Goal: Information Seeking & Learning: Learn about a topic

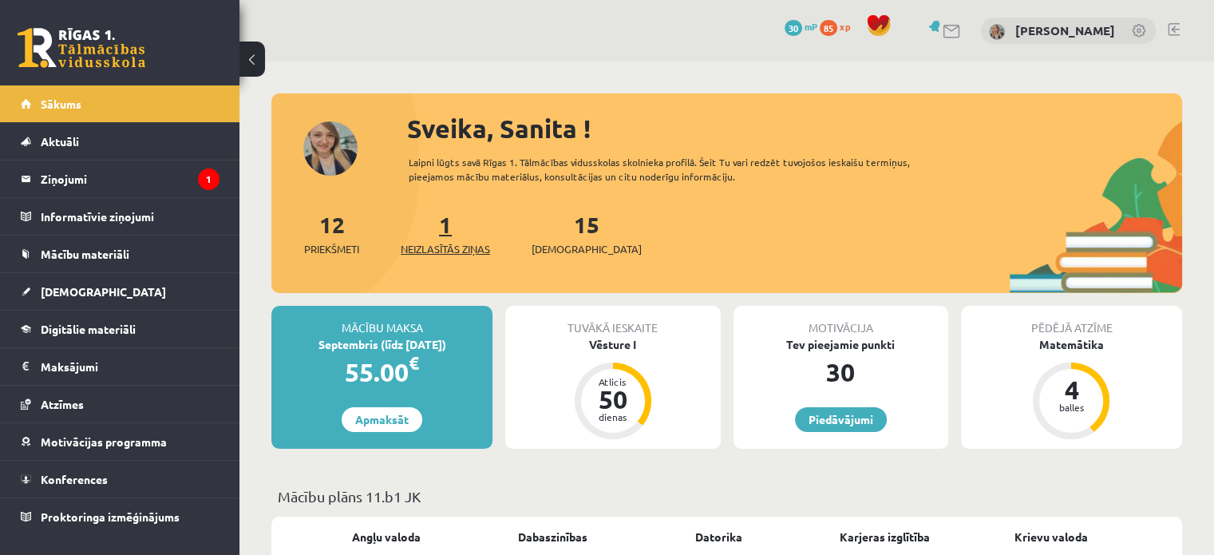
click at [451, 227] on link "1 Neizlasītās ziņas" at bounding box center [445, 233] width 89 height 47
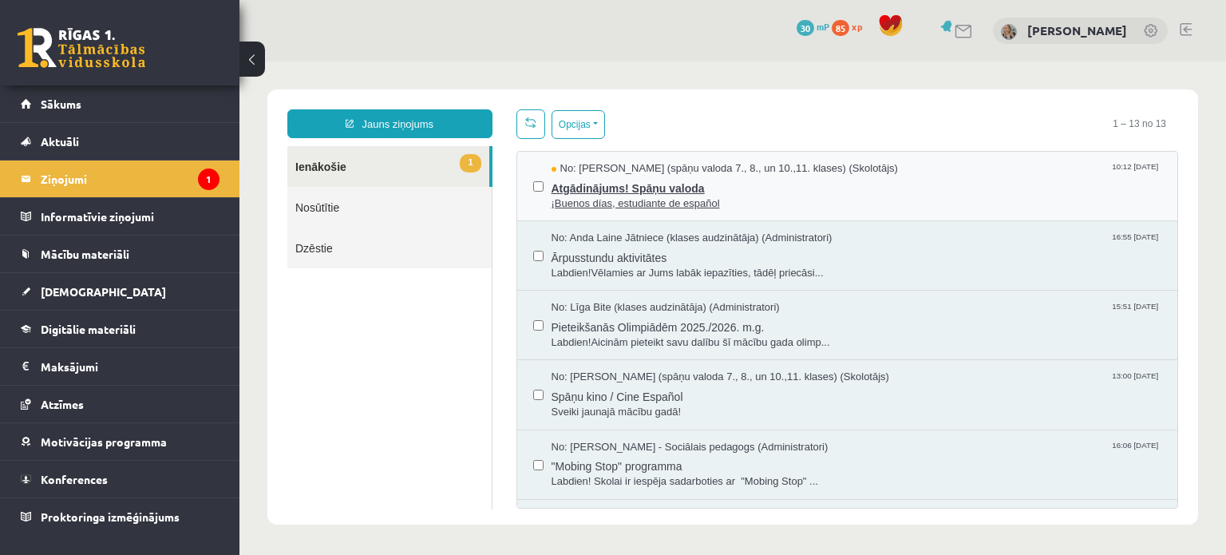
click at [699, 188] on span "Atgādinājums! Spāņu valoda" at bounding box center [857, 186] width 611 height 20
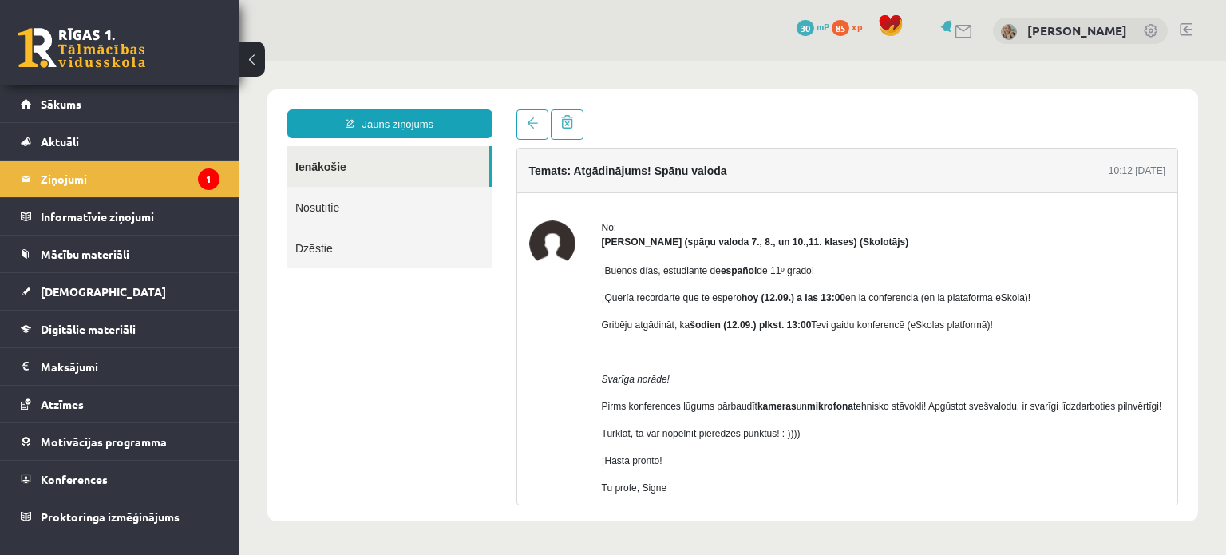
scroll to position [80, 0]
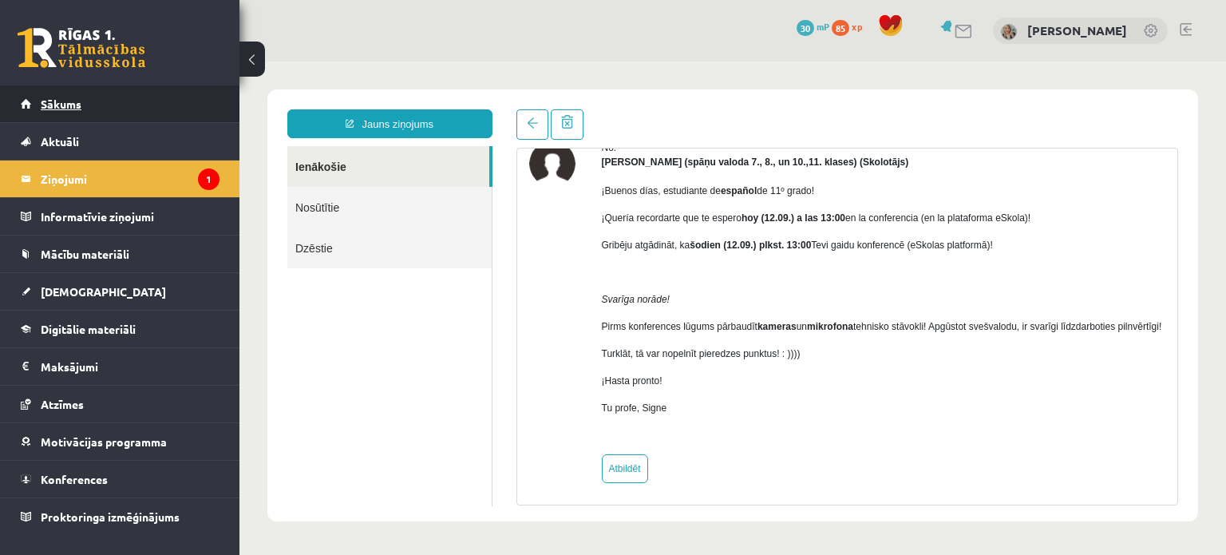
click at [112, 104] on link "Sākums" at bounding box center [120, 103] width 199 height 37
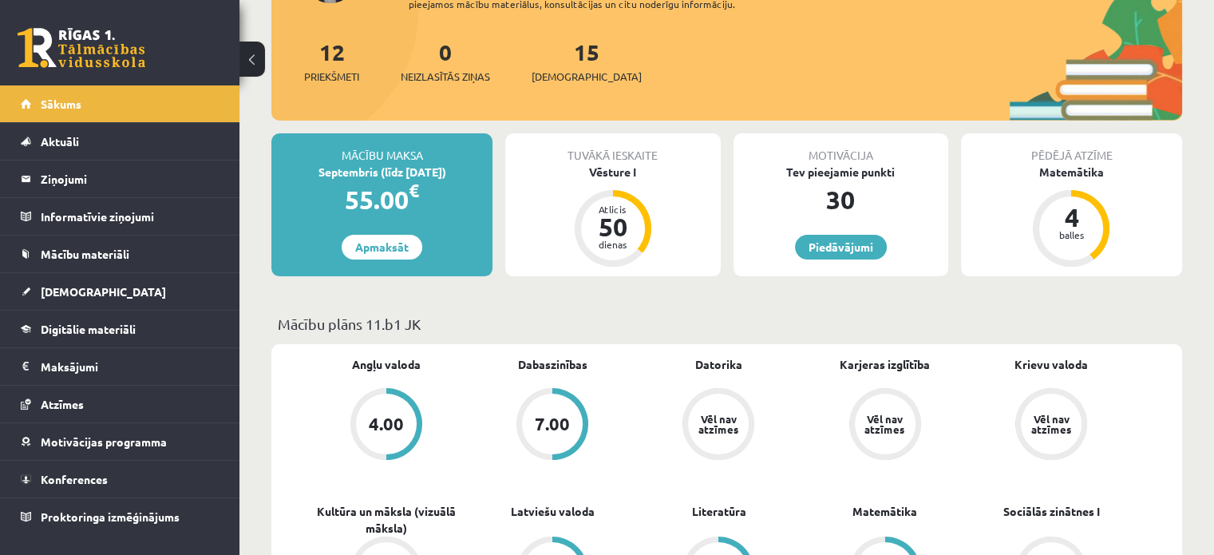
scroll to position [160, 0]
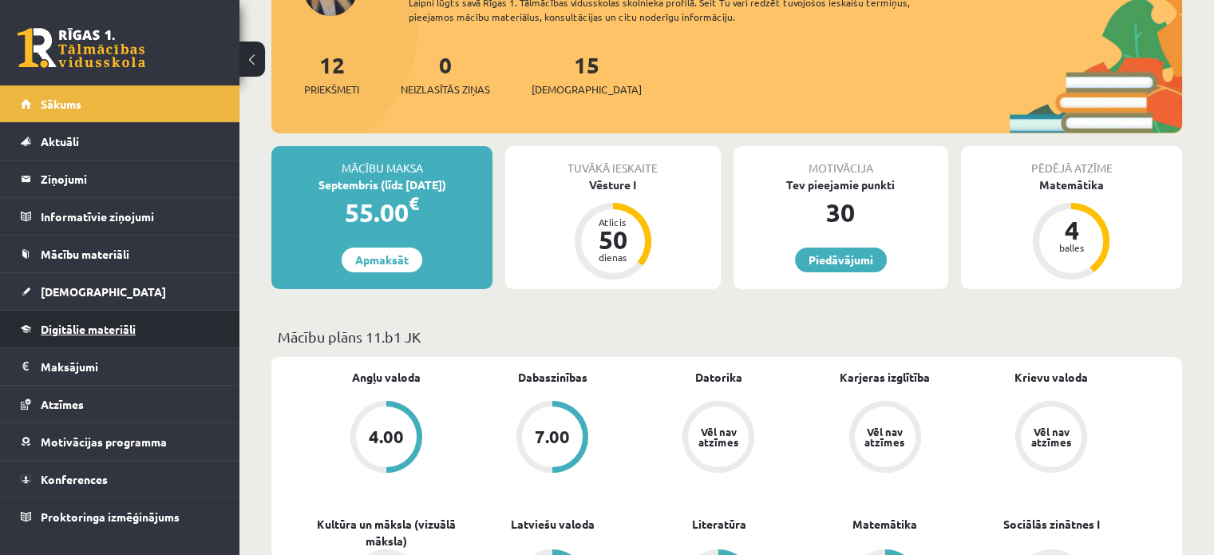
click at [156, 319] on link "Digitālie materiāli" at bounding box center [120, 329] width 199 height 37
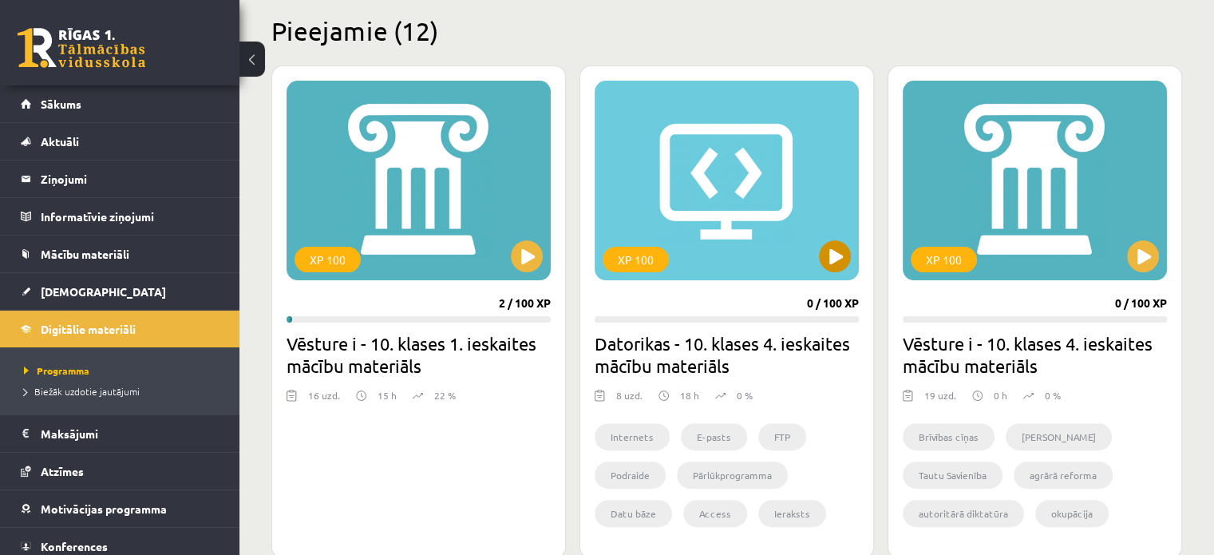
scroll to position [399, 0]
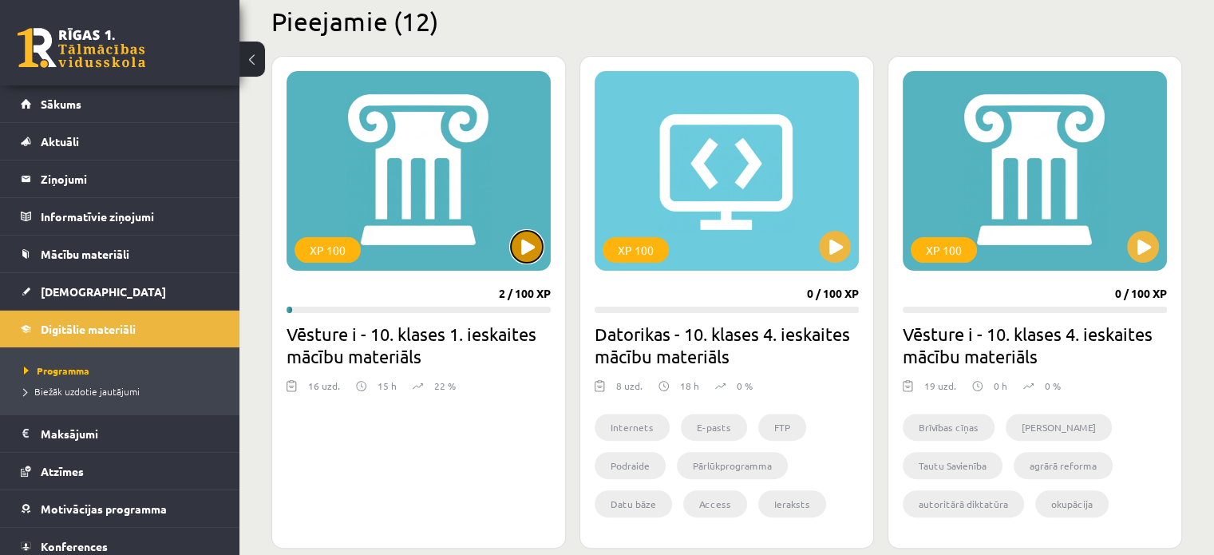
click at [533, 255] on button at bounding box center [527, 247] width 32 height 32
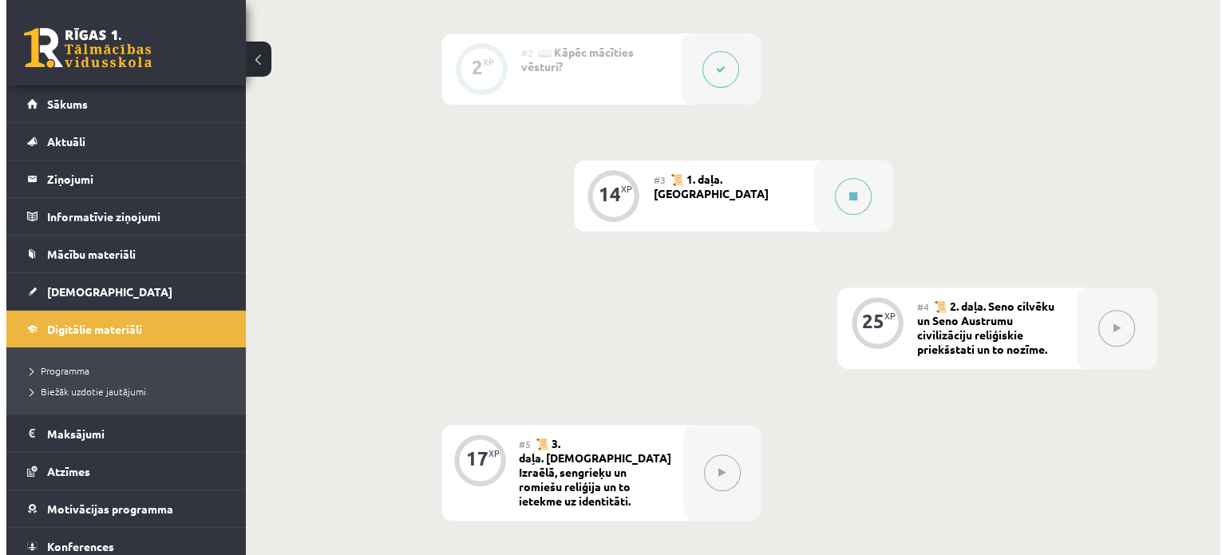
scroll to position [502, 0]
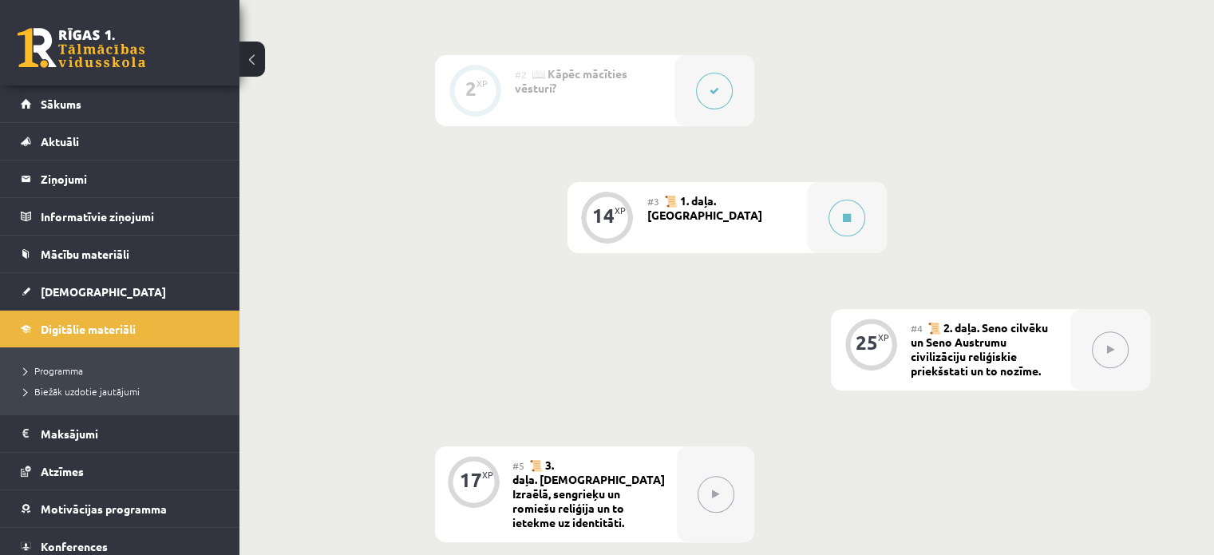
click at [787, 208] on div "#3 📜 1. daļa. [GEOGRAPHIC_DATA]" at bounding box center [727, 217] width 160 height 71
click at [835, 223] on button at bounding box center [847, 218] width 37 height 37
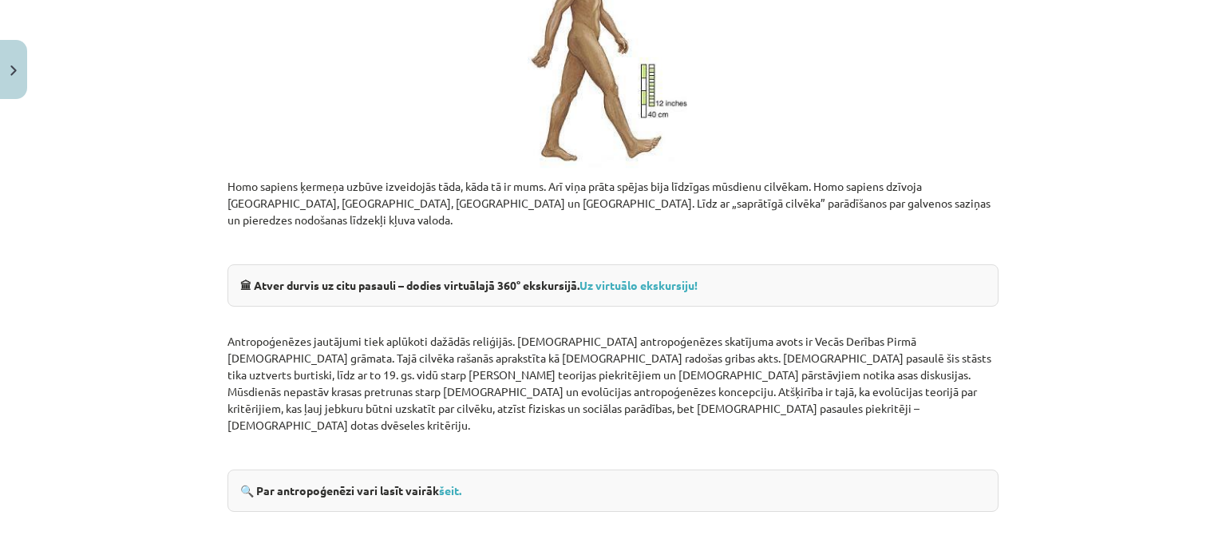
scroll to position [1962, 0]
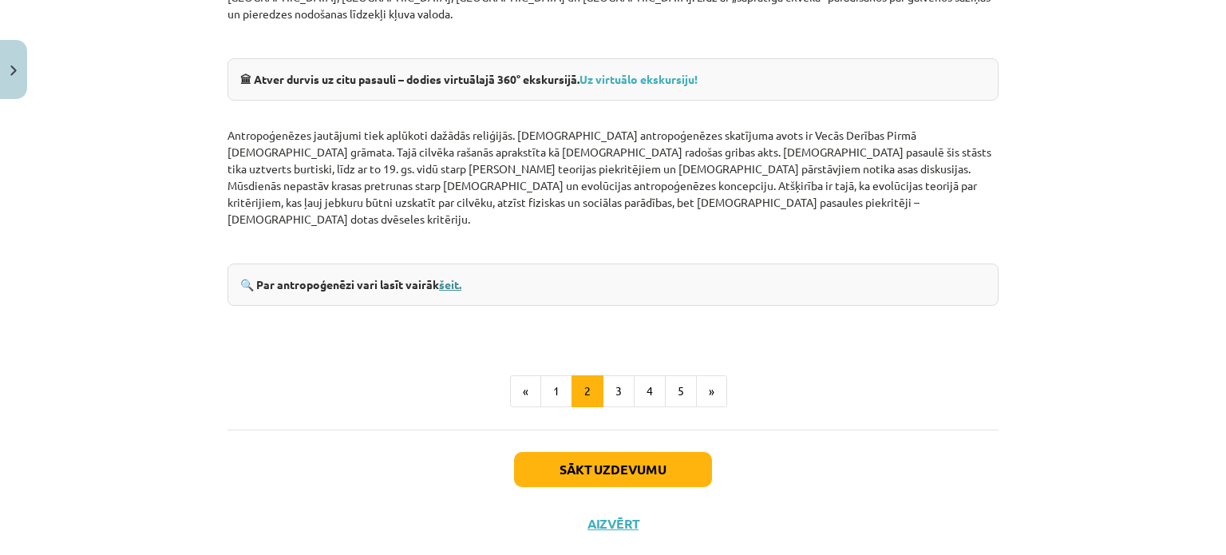
click at [457, 277] on link "šeit." at bounding box center [450, 284] width 22 height 14
click at [610, 375] on button "3" at bounding box center [619, 391] width 32 height 32
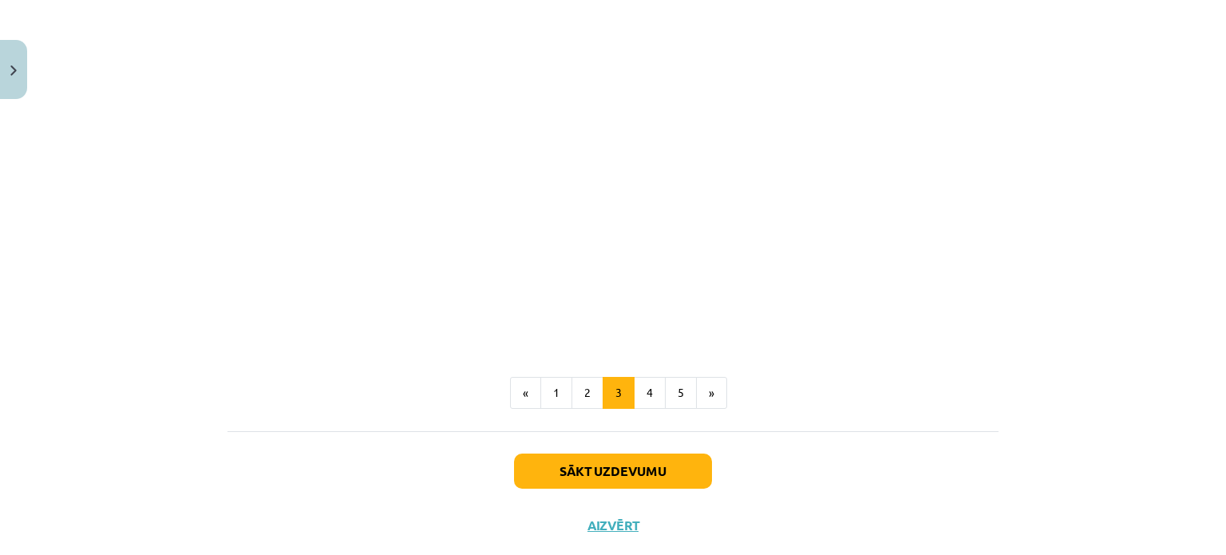
scroll to position [1525, 0]
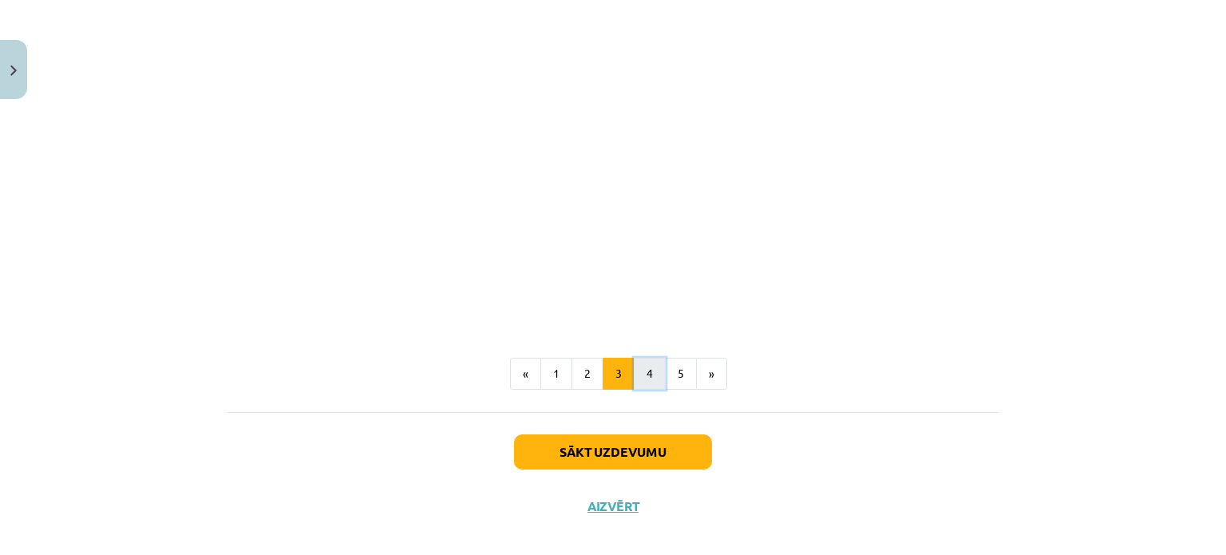
click at [648, 358] on button "4" at bounding box center [650, 374] width 32 height 32
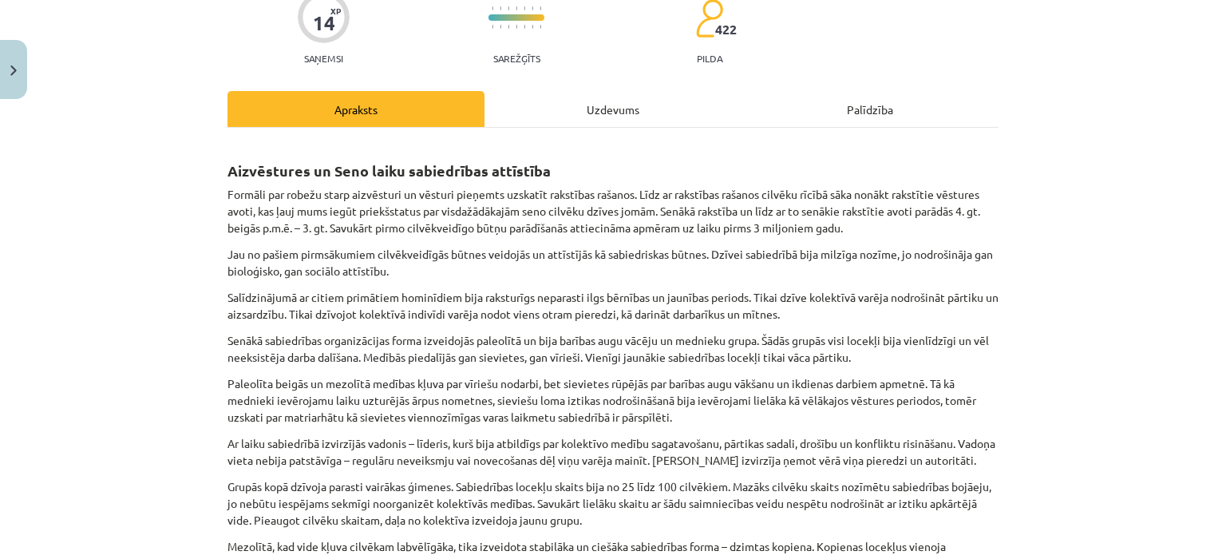
scroll to position [205, 0]
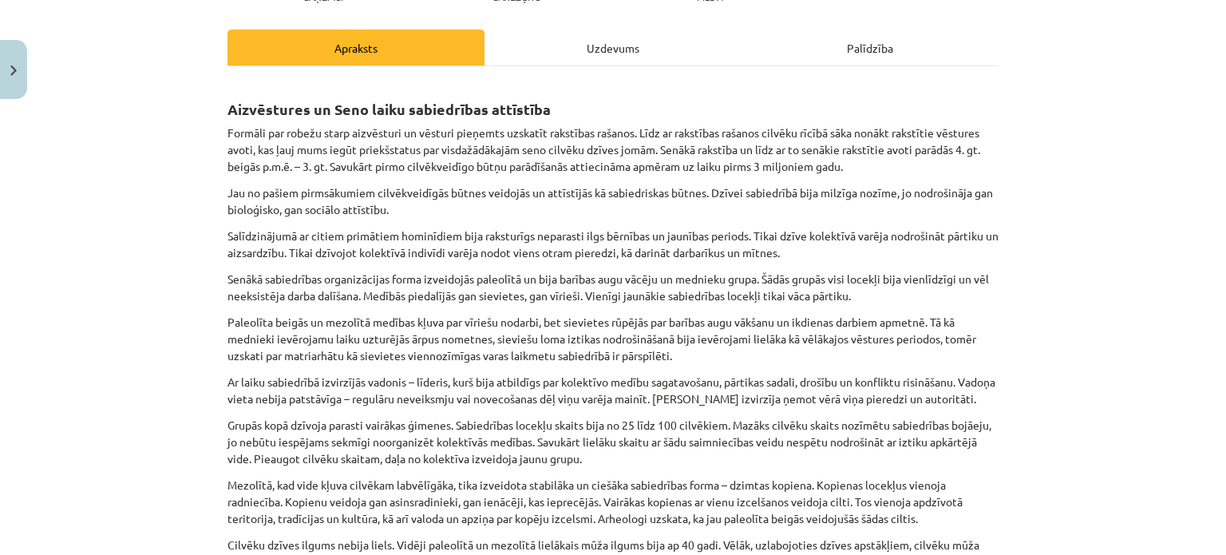
click at [618, 44] on div "Uzdevums" at bounding box center [613, 48] width 257 height 36
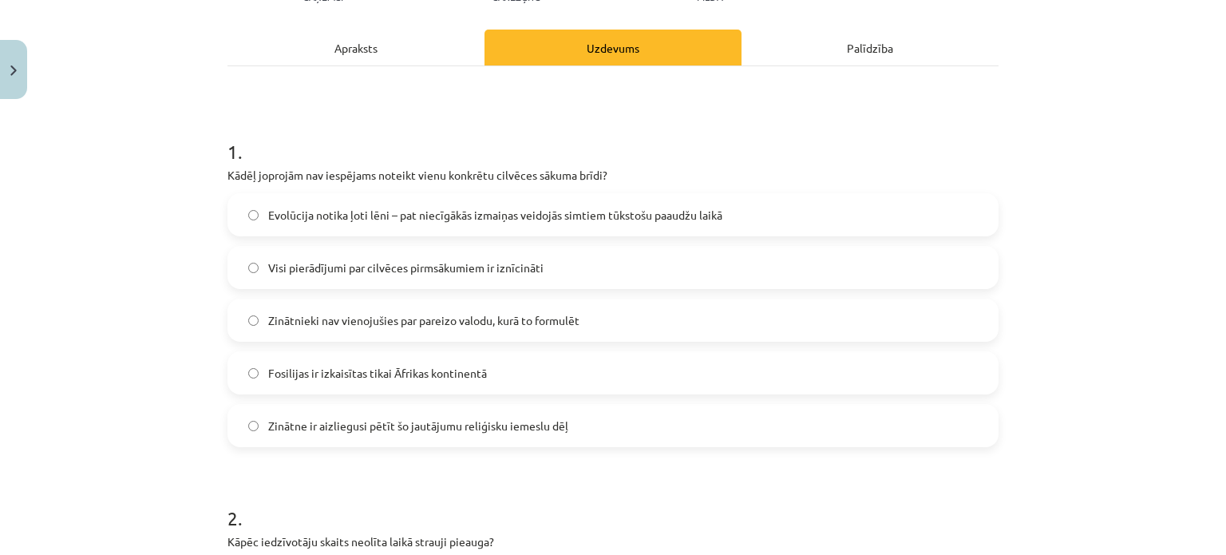
scroll to position [40, 0]
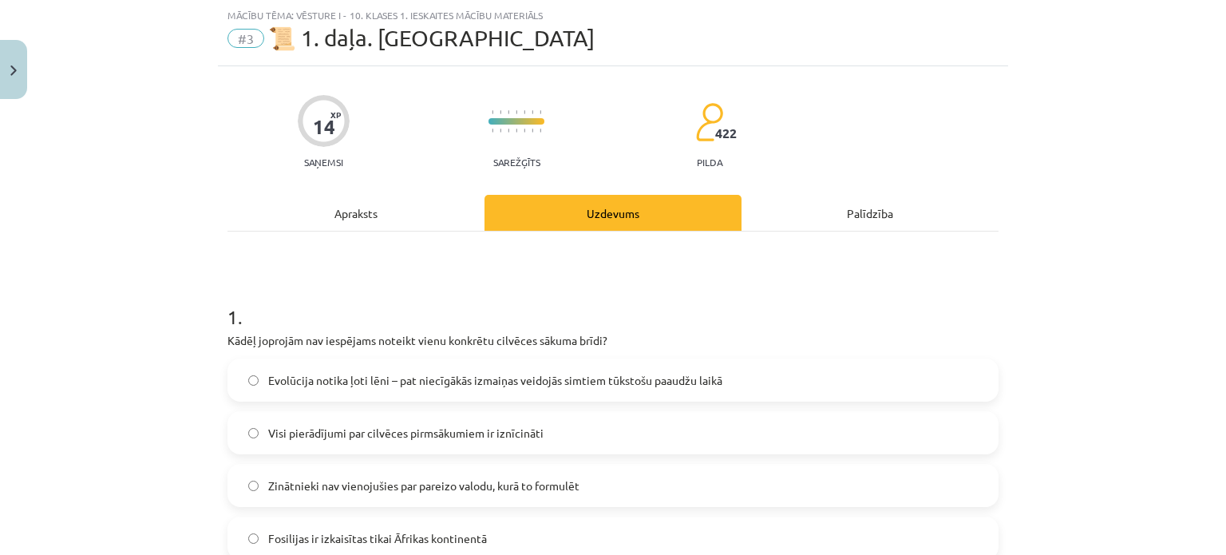
click at [359, 215] on div "Apraksts" at bounding box center [356, 213] width 257 height 36
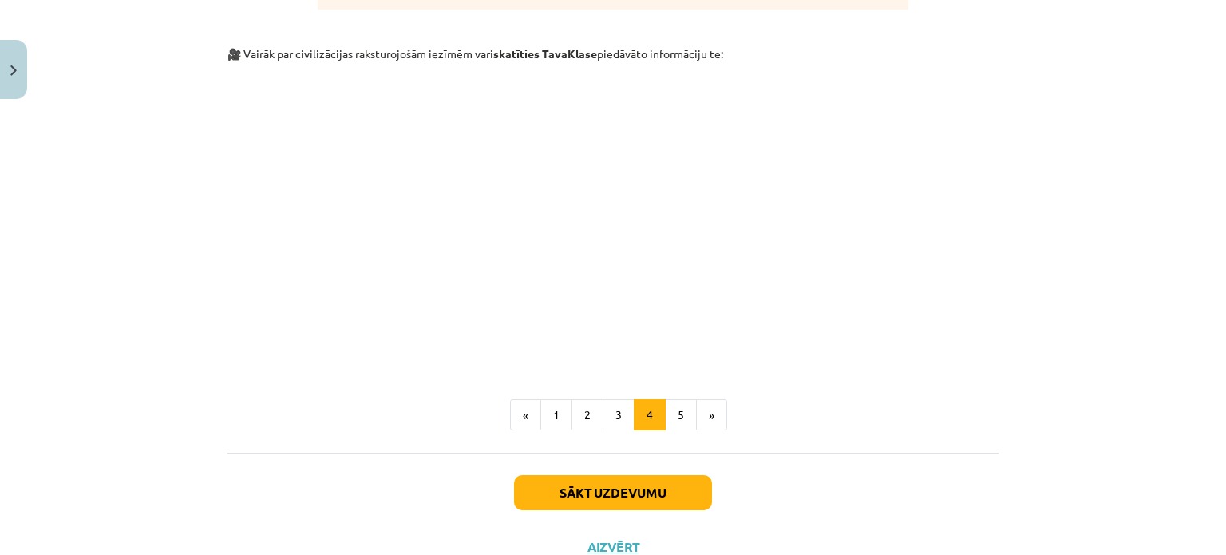
scroll to position [4732, 0]
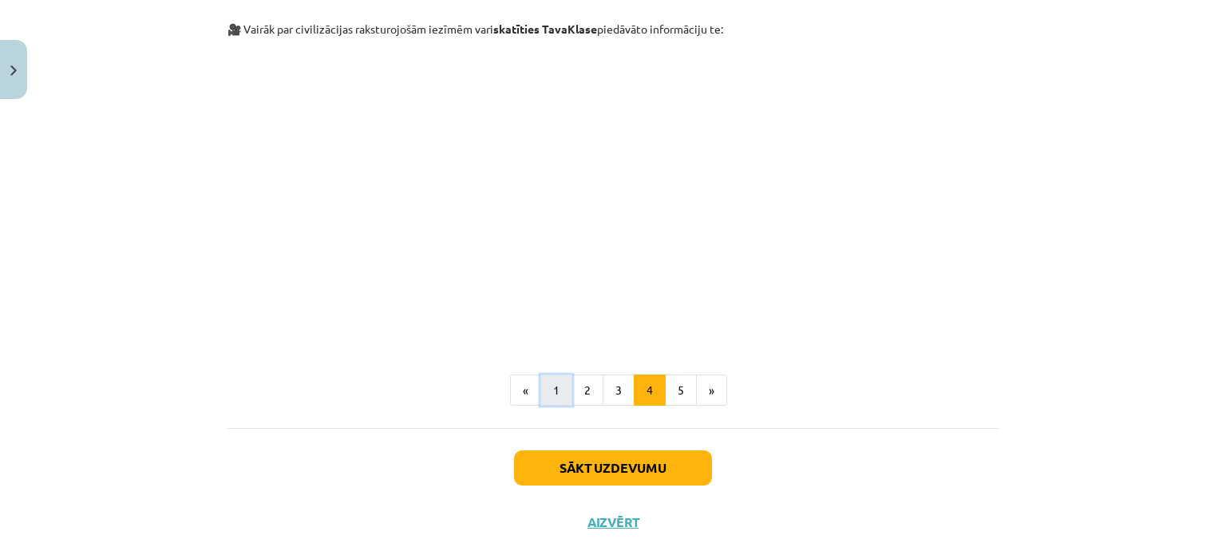
click at [548, 374] on button "1" at bounding box center [557, 390] width 32 height 32
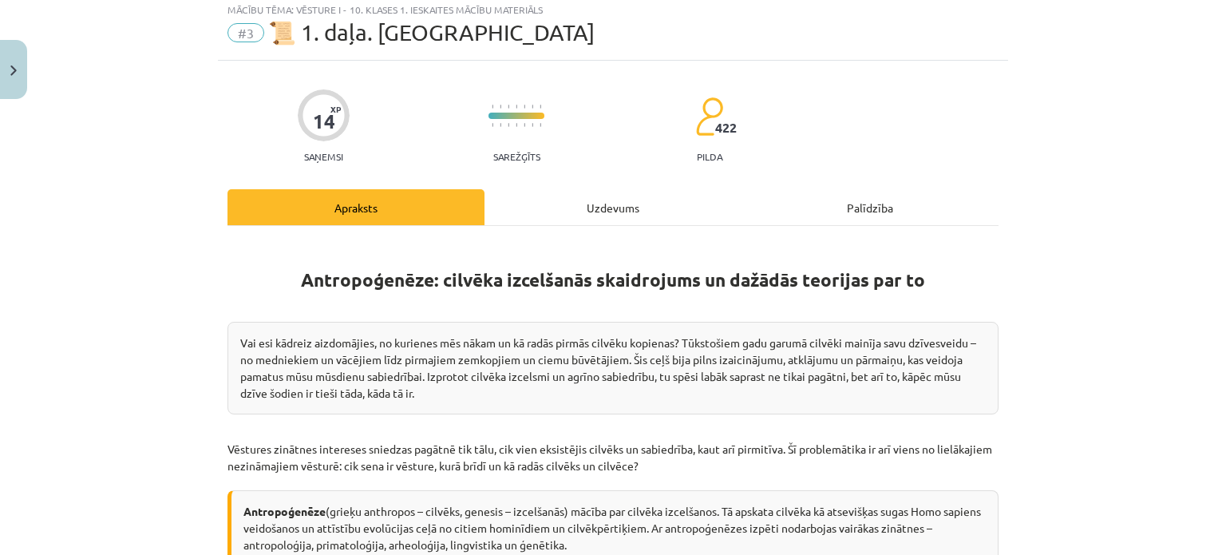
click at [618, 218] on div "Uzdevums" at bounding box center [613, 207] width 257 height 36
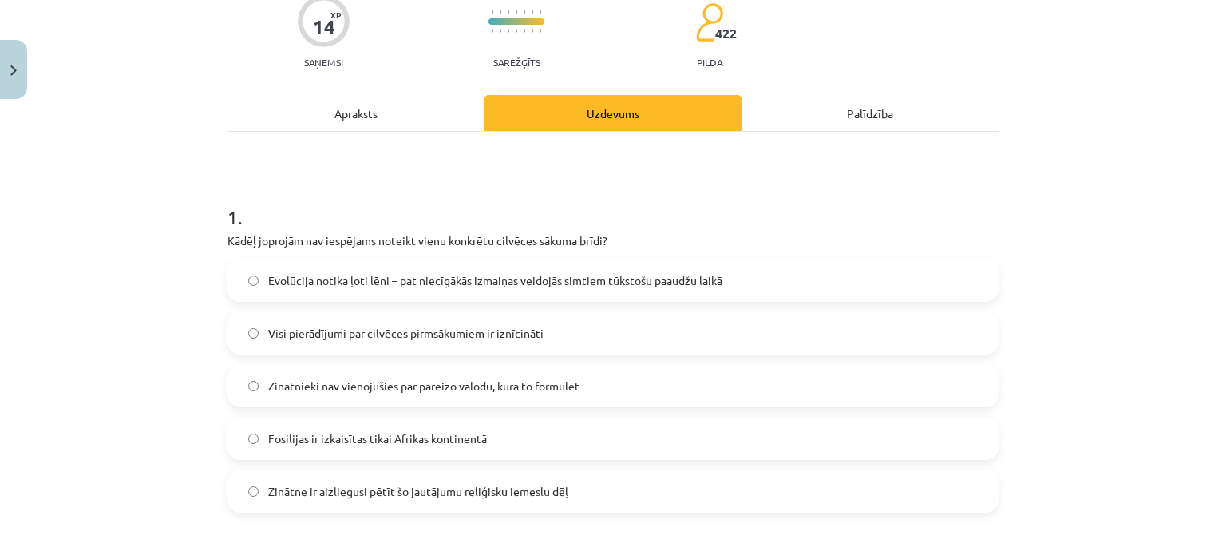
scroll to position [0, 0]
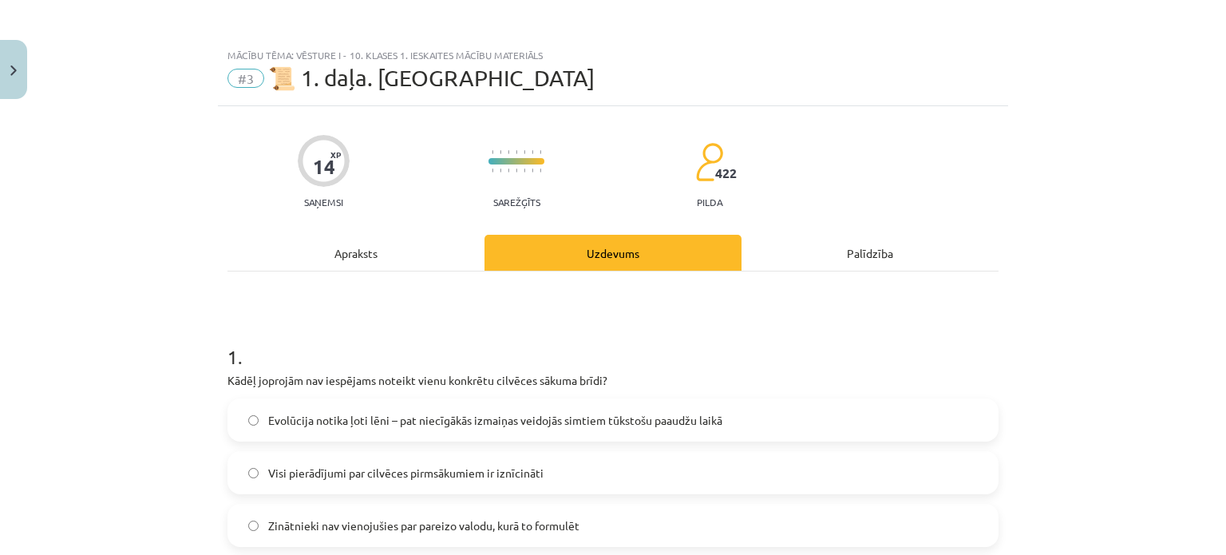
click at [357, 253] on div "Apraksts" at bounding box center [356, 253] width 257 height 36
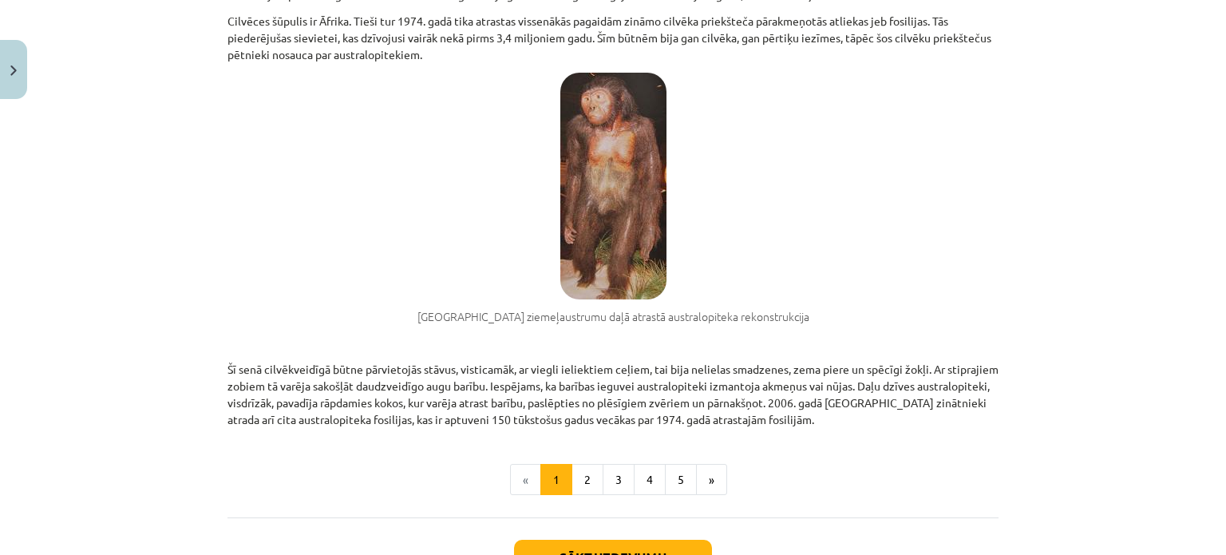
scroll to position [1220, 0]
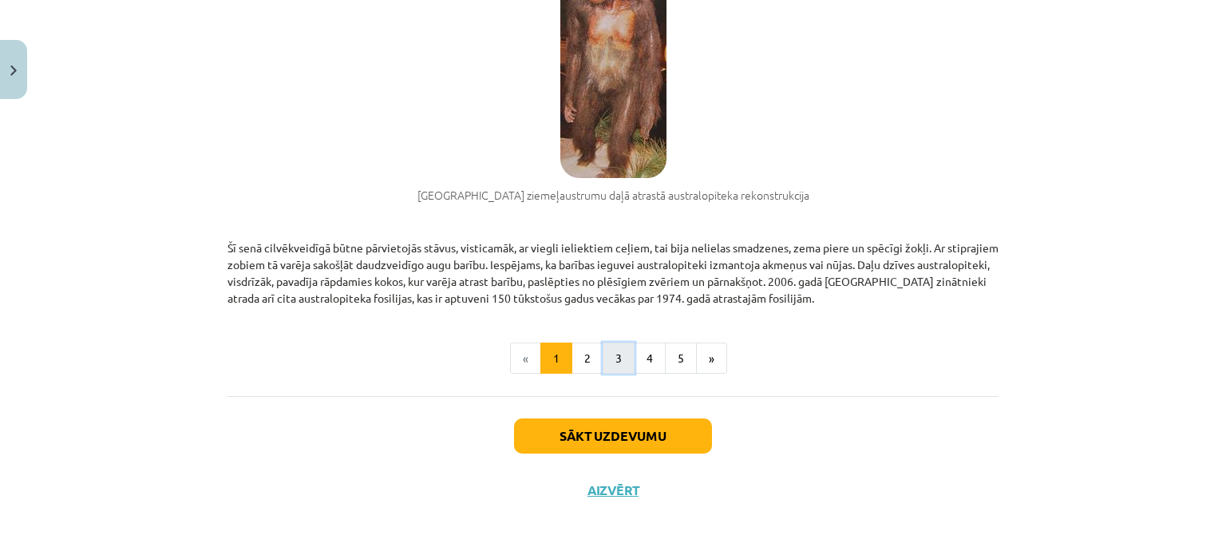
click at [615, 363] on button "3" at bounding box center [619, 359] width 32 height 32
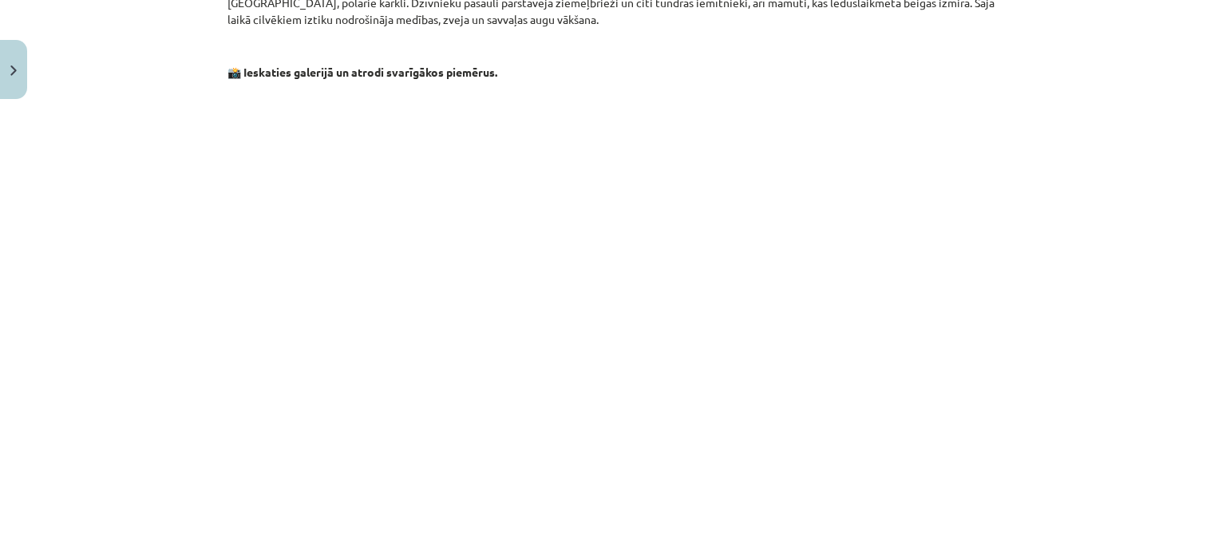
scroll to position [1525, 0]
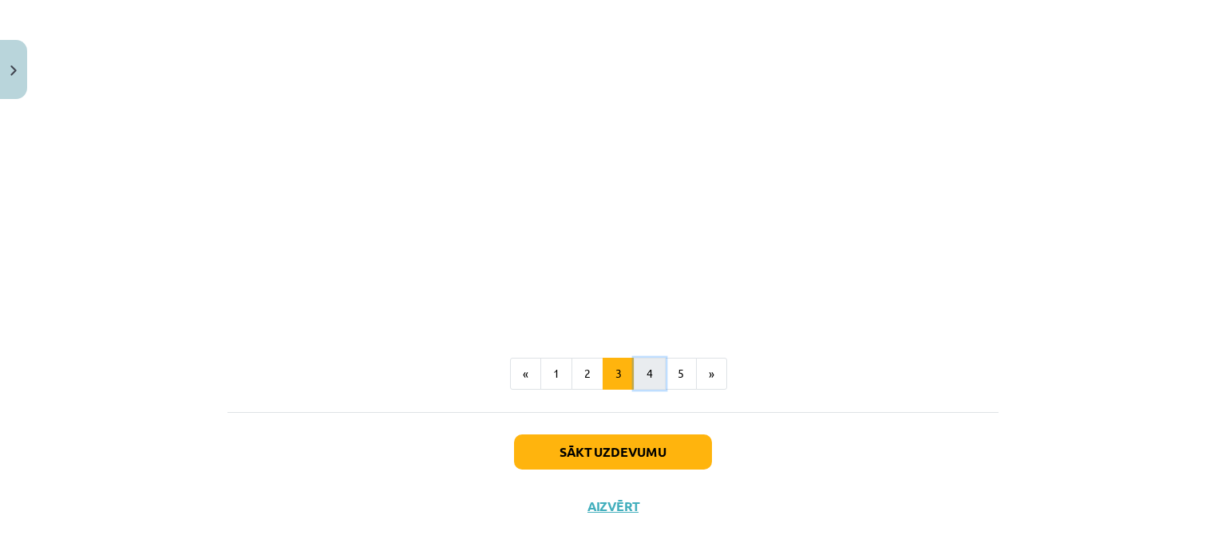
click at [648, 358] on button "4" at bounding box center [650, 374] width 32 height 32
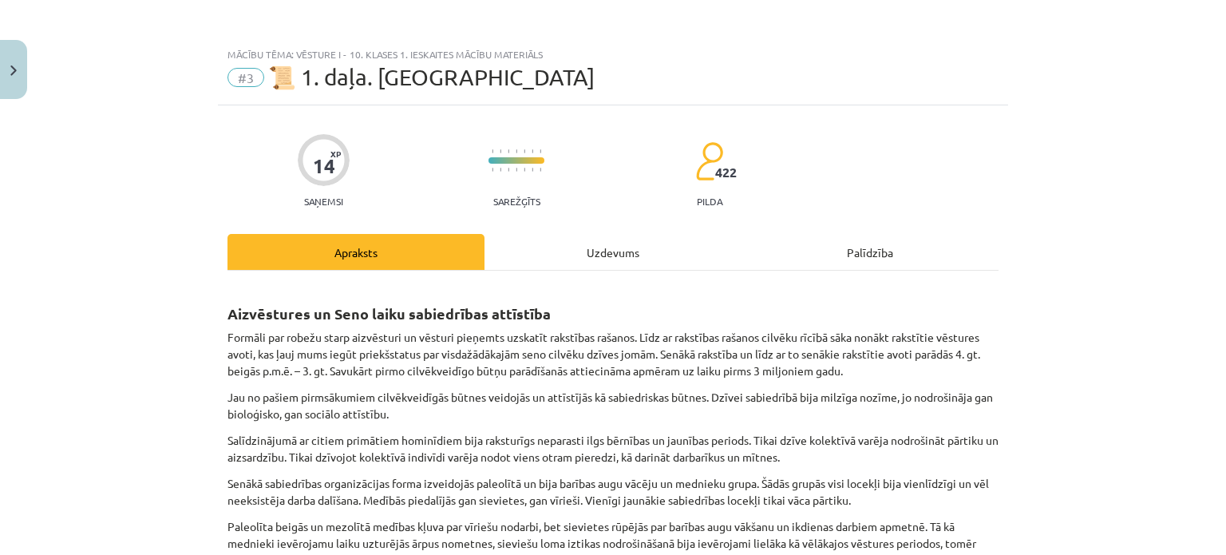
scroll to position [0, 0]
click at [598, 259] on div "Uzdevums" at bounding box center [613, 253] width 257 height 36
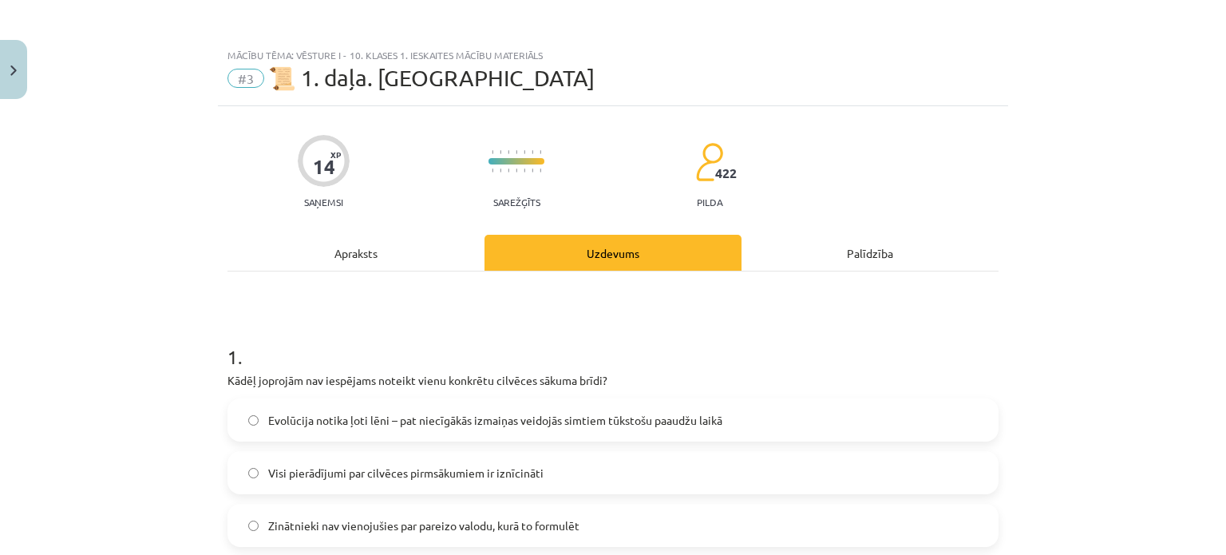
scroll to position [40, 0]
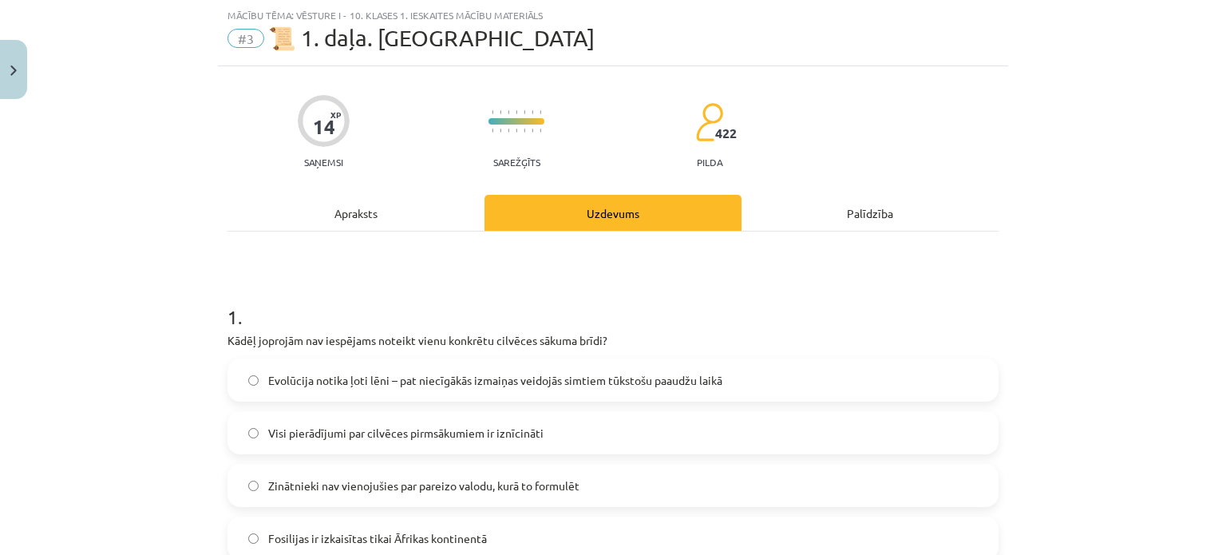
click at [370, 209] on div "Apraksts" at bounding box center [356, 213] width 257 height 36
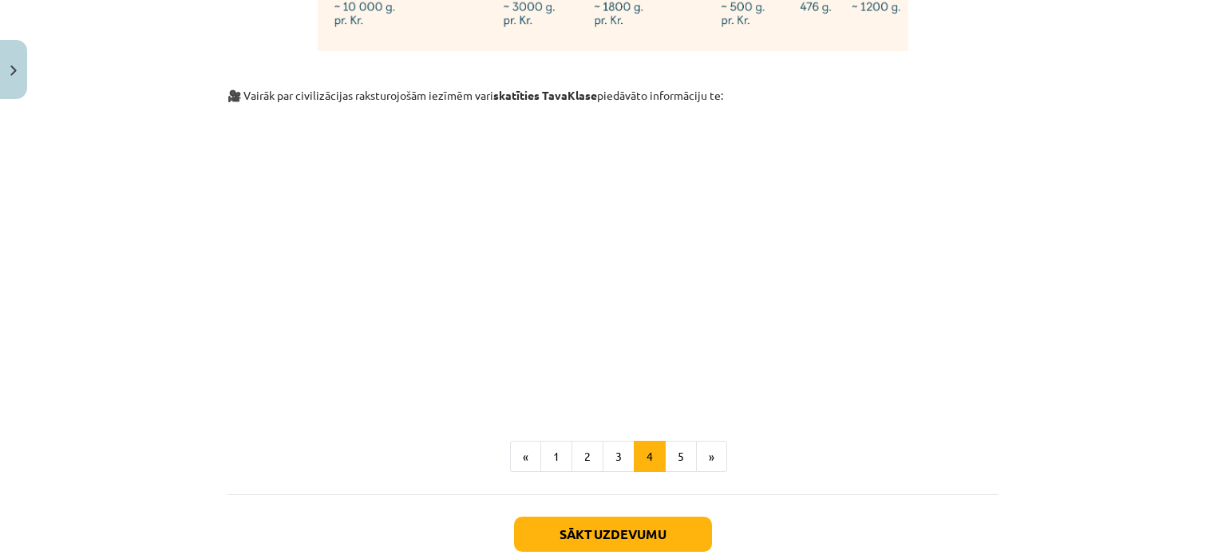
scroll to position [4732, 0]
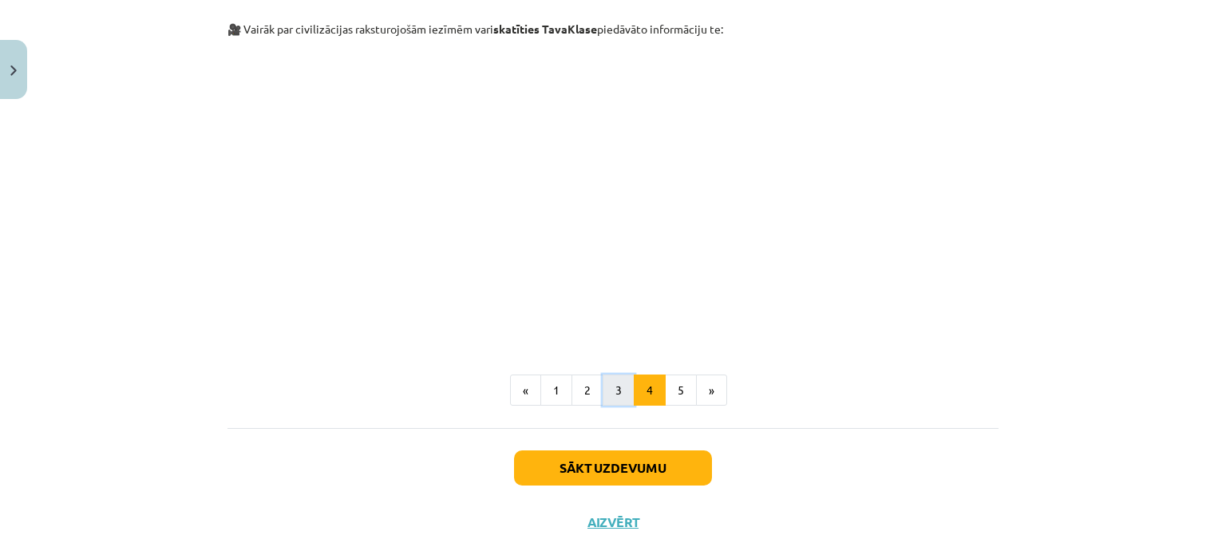
click at [607, 374] on button "3" at bounding box center [619, 390] width 32 height 32
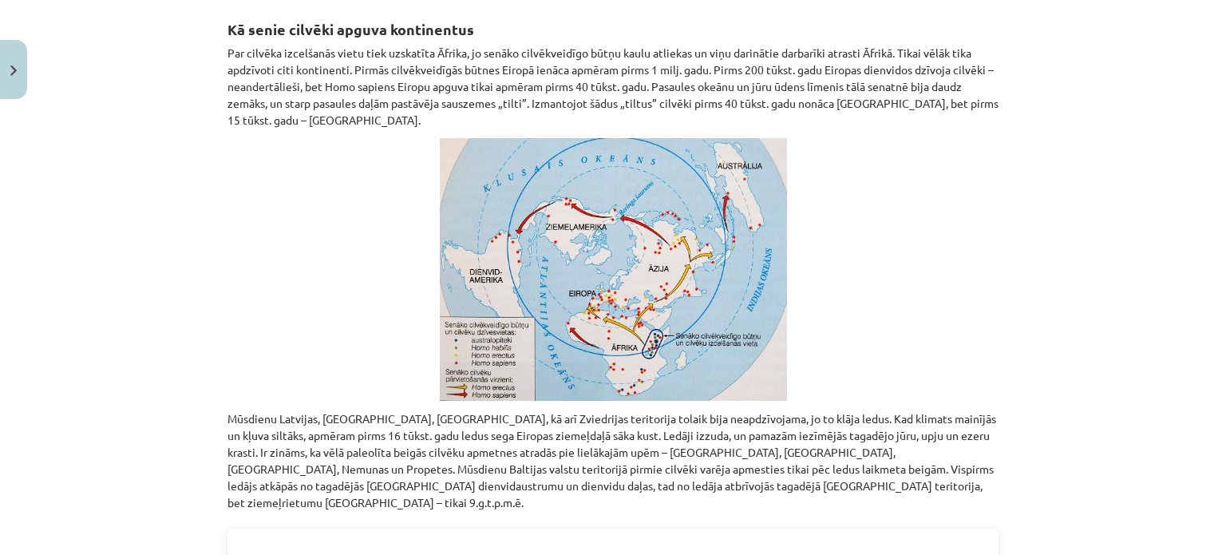
scroll to position [0, 0]
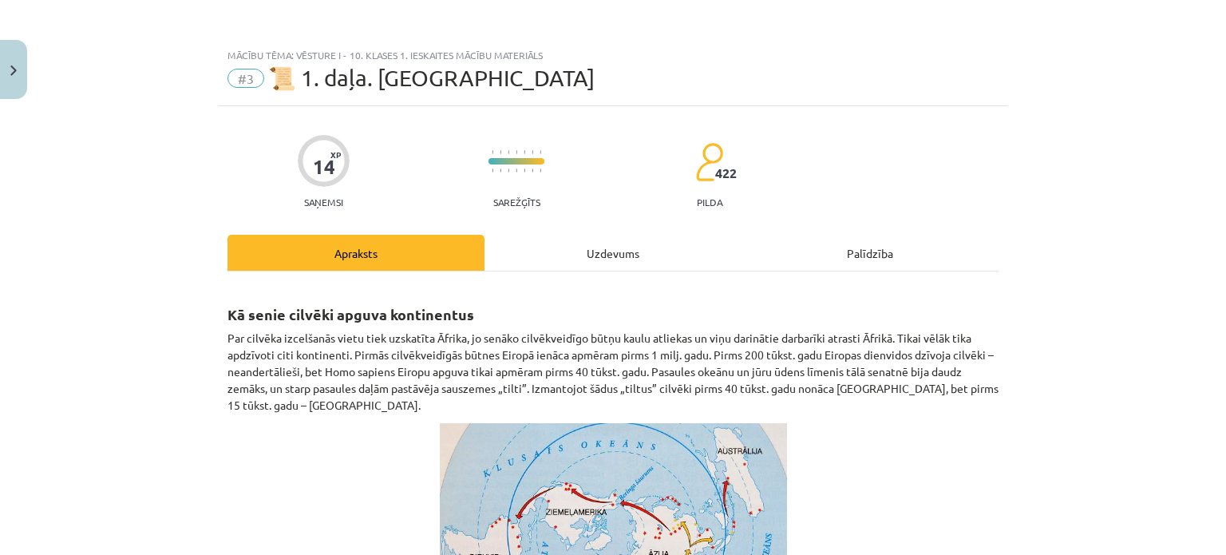
click at [609, 258] on div "Uzdevums" at bounding box center [613, 253] width 257 height 36
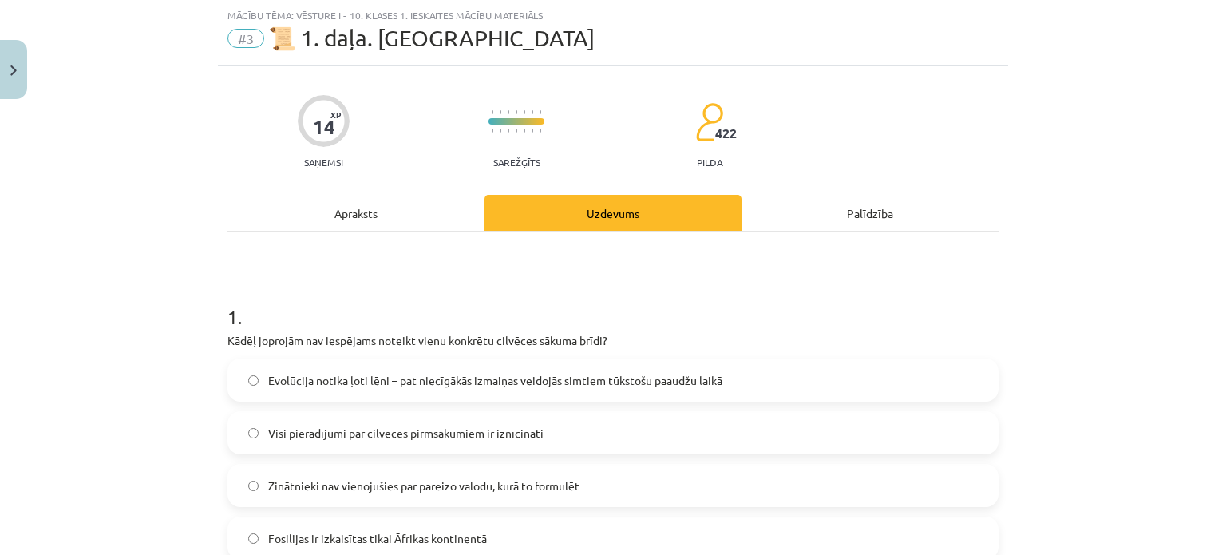
click at [351, 204] on div "Apraksts" at bounding box center [356, 213] width 257 height 36
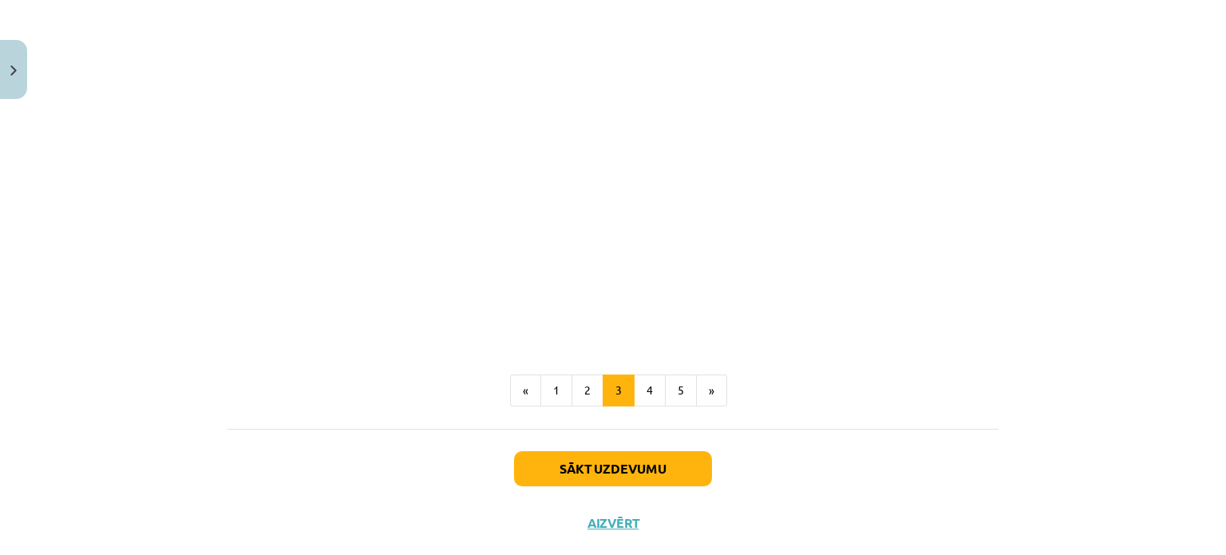
scroll to position [1525, 0]
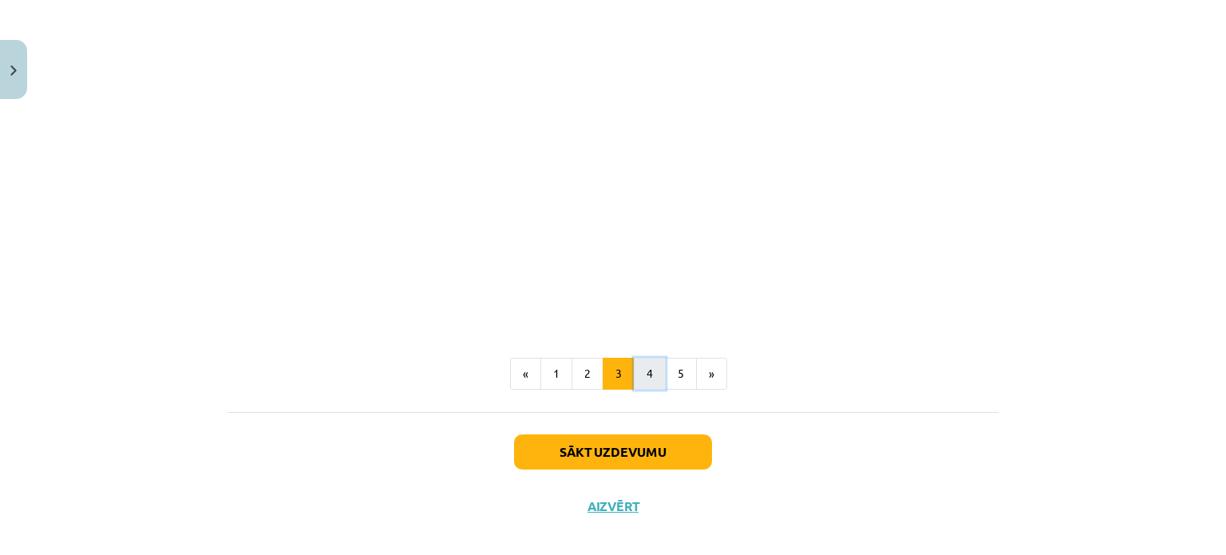
click at [648, 358] on button "4" at bounding box center [650, 374] width 32 height 32
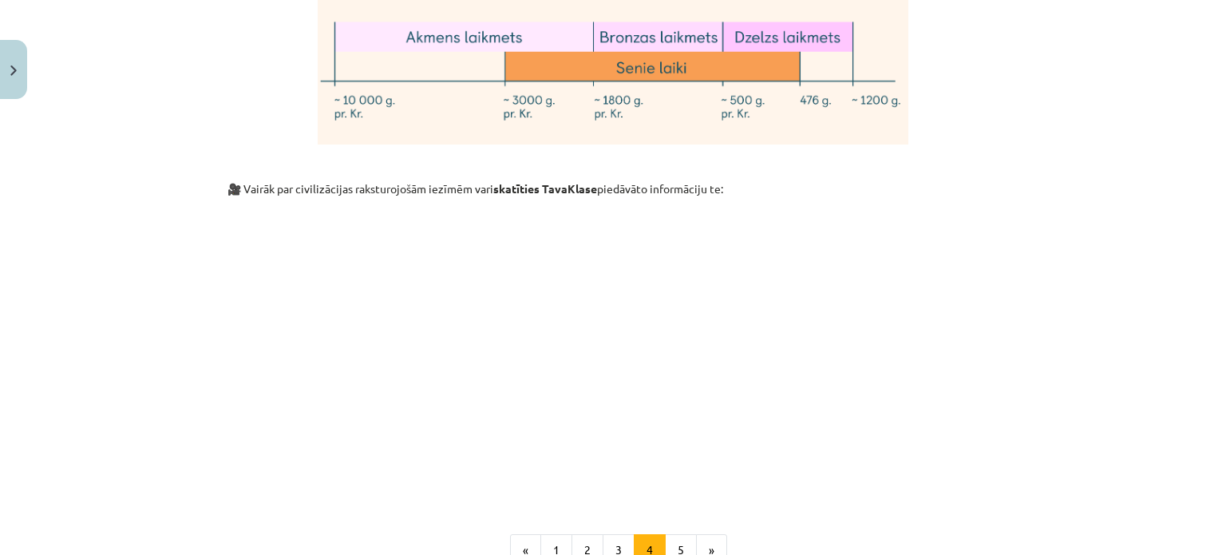
scroll to position [4295, 0]
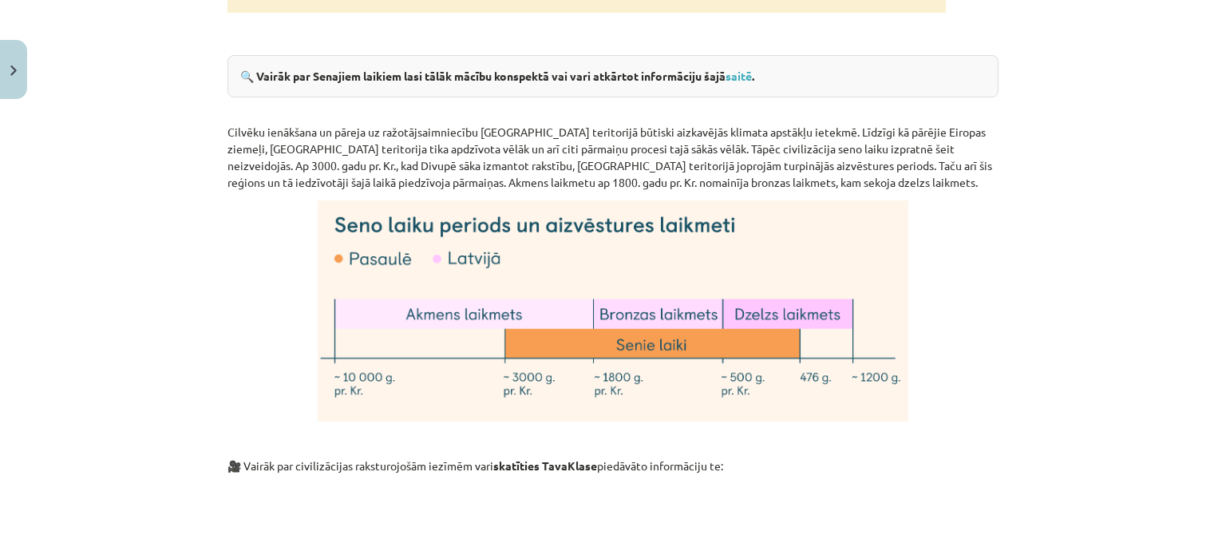
click at [1123, 53] on div "Mācību tēma: Vēsture i - 10. klases 1. ieskaites mācību materiāls #3 📜 1. daļa.…" at bounding box center [613, 277] width 1226 height 555
